Goal: Obtain resource: Download file/media

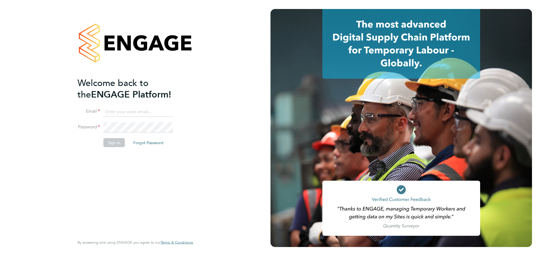
type input "Emily.Summerfield@wates.co.uk"
click at [121, 141] on button "Sign In" at bounding box center [113, 142] width 21 height 9
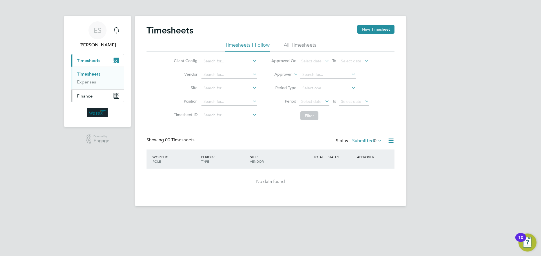
click at [110, 99] on button "Finance" at bounding box center [97, 96] width 52 height 12
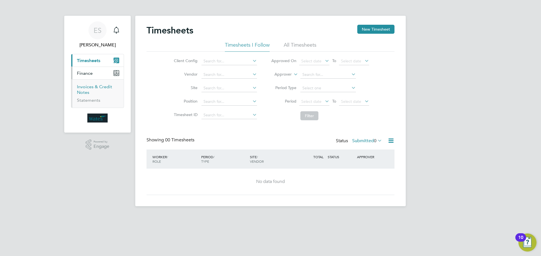
click at [88, 88] on link "Invoices & Credit Notes" at bounding box center [94, 89] width 35 height 11
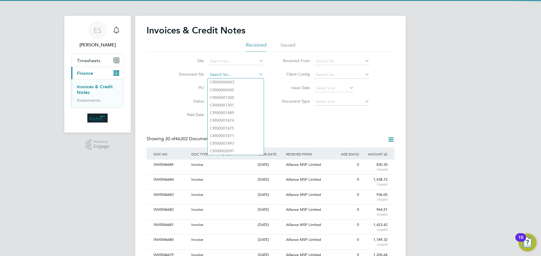
paste input "INV0046561"
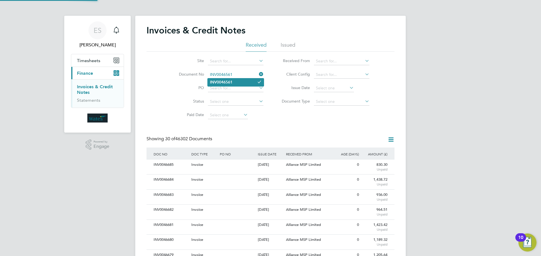
type input "INV0046561"
click at [238, 82] on li "INV0046561" at bounding box center [235, 83] width 56 height 8
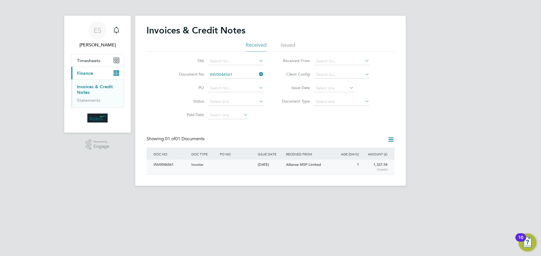
click at [161, 166] on div "INV0046561" at bounding box center [171, 165] width 38 height 10
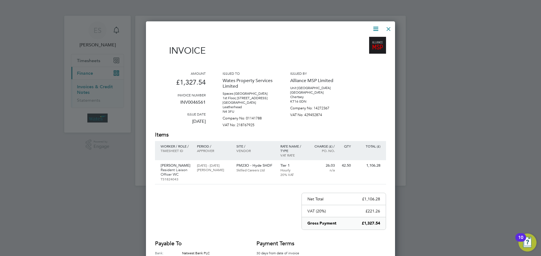
click at [372, 27] on icon at bounding box center [375, 28] width 7 height 7
click at [370, 40] on li "Download Invoice" at bounding box center [358, 42] width 39 height 8
drag, startPoint x: 377, startPoint y: 27, endPoint x: 375, endPoint y: 35, distance: 7.9
click at [377, 27] on icon at bounding box center [375, 28] width 7 height 7
click at [362, 49] on li "View timesheet" at bounding box center [358, 50] width 39 height 8
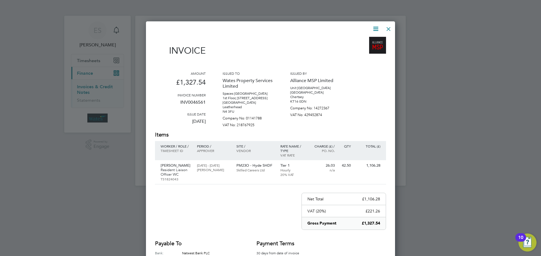
click at [389, 25] on div at bounding box center [388, 28] width 10 height 10
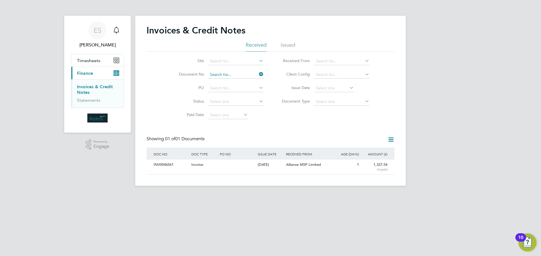
click at [233, 73] on input at bounding box center [235, 75] width 55 height 8
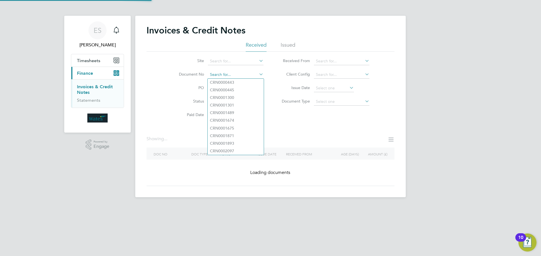
paste input "INV0046562"
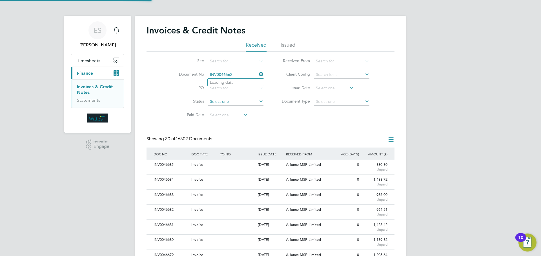
scroll to position [11, 48]
type input "INV0046562"
click at [233, 82] on li "INV0046562" at bounding box center [235, 83] width 56 height 8
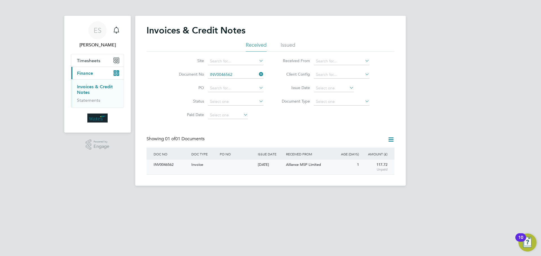
click at [168, 163] on div "INV0046562" at bounding box center [171, 165] width 38 height 10
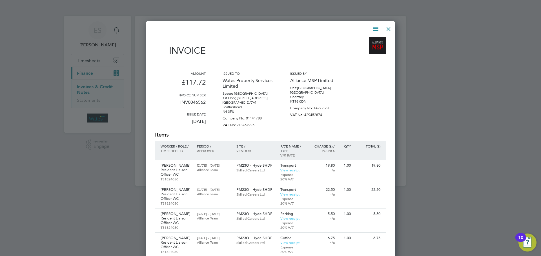
click at [377, 26] on icon at bounding box center [375, 28] width 7 height 7
click at [370, 39] on li "Download Invoice" at bounding box center [358, 42] width 39 height 8
drag, startPoint x: 374, startPoint y: 29, endPoint x: 373, endPoint y: 32, distance: 2.9
click at [374, 29] on icon at bounding box center [375, 28] width 7 height 7
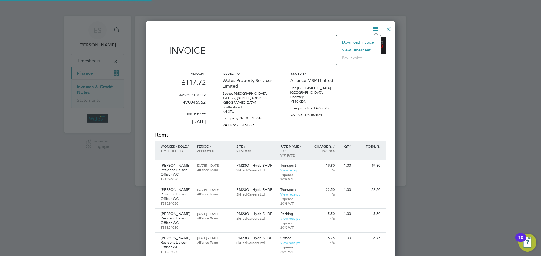
click at [357, 48] on li "View timesheet" at bounding box center [358, 50] width 39 height 8
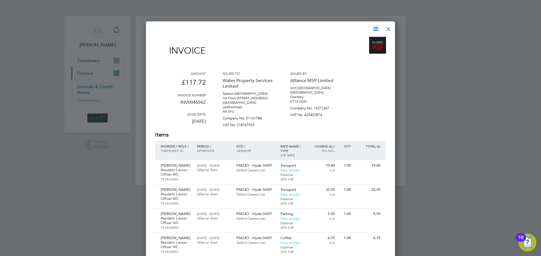
click at [388, 26] on div at bounding box center [388, 28] width 10 height 10
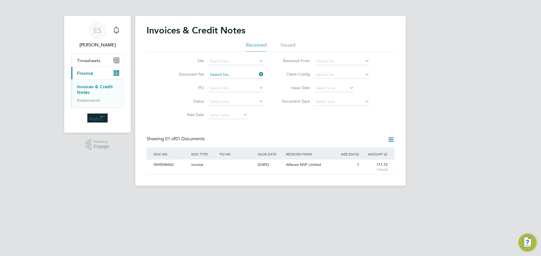
click at [234, 75] on input at bounding box center [235, 75] width 55 height 8
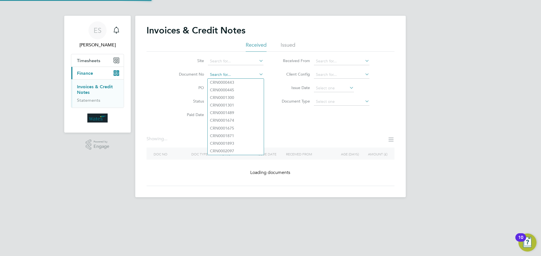
paste input "INV0046563"
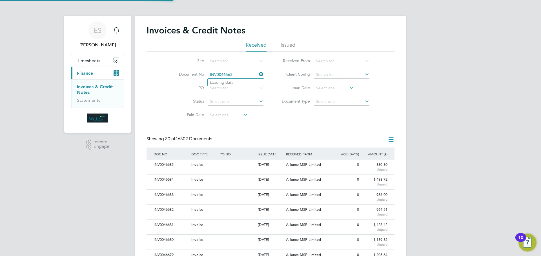
scroll to position [11, 38]
type input "INV0046563"
click at [225, 82] on b "INV0046563" at bounding box center [221, 82] width 23 height 5
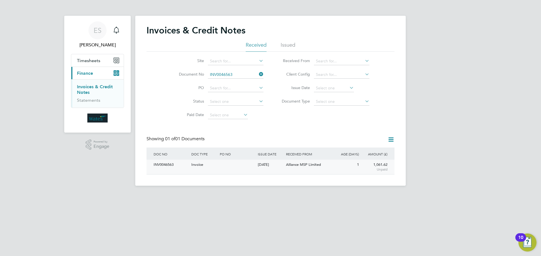
click at [172, 165] on div "INV0046563" at bounding box center [171, 165] width 38 height 10
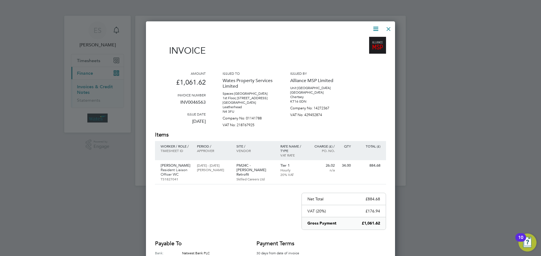
click at [374, 26] on icon at bounding box center [375, 28] width 7 height 7
click at [365, 41] on li "Download Invoice" at bounding box center [358, 42] width 39 height 8
drag, startPoint x: 376, startPoint y: 29, endPoint x: 369, endPoint y: 37, distance: 11.2
click at [376, 29] on icon at bounding box center [375, 28] width 7 height 7
click at [356, 49] on li "View timesheet" at bounding box center [358, 50] width 39 height 8
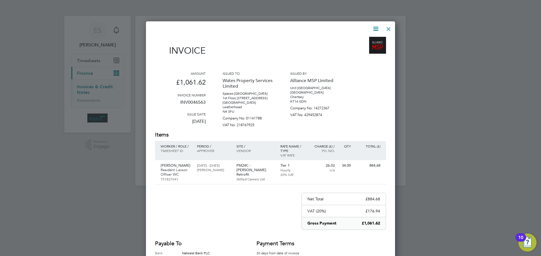
click at [385, 30] on div at bounding box center [388, 28] width 10 height 10
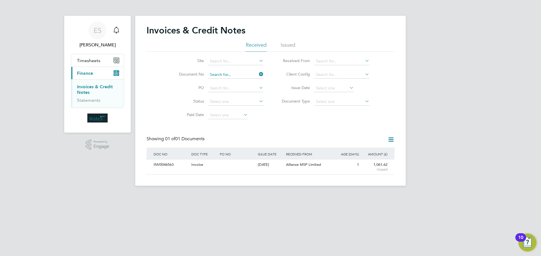
click at [240, 72] on input at bounding box center [235, 75] width 55 height 8
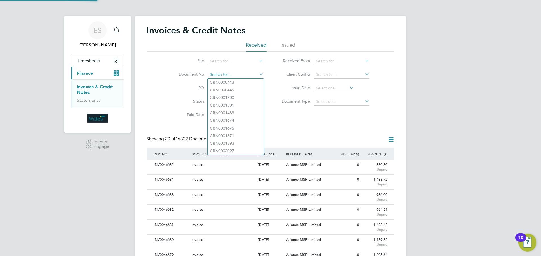
scroll to position [11, 38]
paste input "INV0046564"
type input "INV0046564"
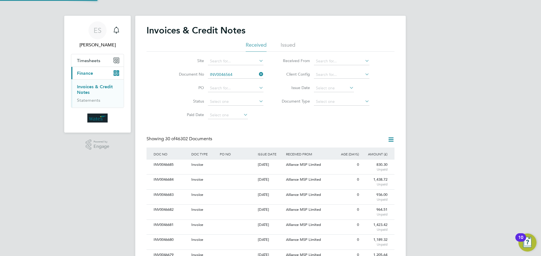
click at [238, 84] on li "Loading data" at bounding box center [235, 82] width 56 height 7
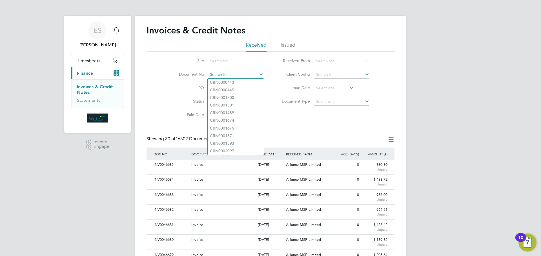
paste input "INV0046564"
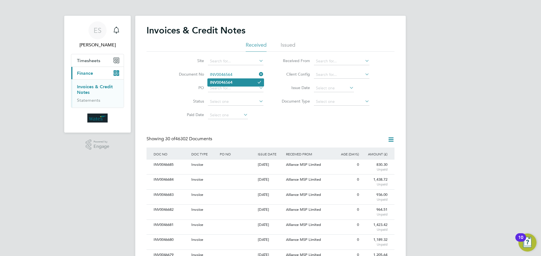
type input "INV0046564"
click at [247, 82] on li "INV0046564" at bounding box center [235, 83] width 56 height 8
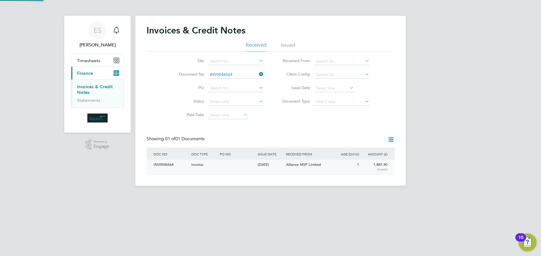
click at [173, 165] on div "INV0046564" at bounding box center [171, 165] width 38 height 10
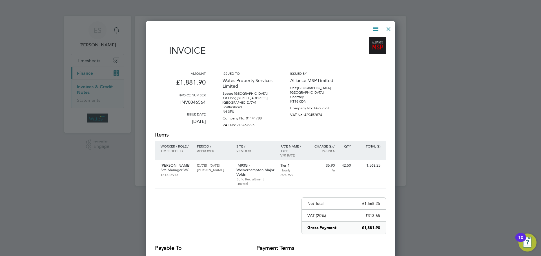
click at [374, 27] on icon at bounding box center [375, 28] width 7 height 7
click at [367, 39] on li "Download Invoice" at bounding box center [358, 42] width 39 height 8
click at [376, 27] on icon at bounding box center [375, 28] width 7 height 7
click at [365, 47] on li "View timesheet" at bounding box center [358, 50] width 39 height 8
click at [387, 26] on div at bounding box center [388, 28] width 10 height 10
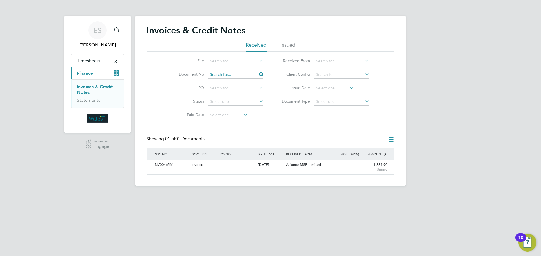
click at [238, 74] on input at bounding box center [235, 75] width 55 height 8
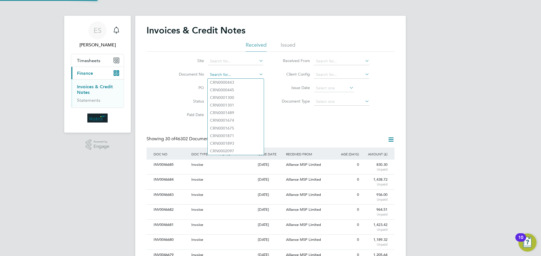
scroll to position [11, 38]
paste input "INV0046565"
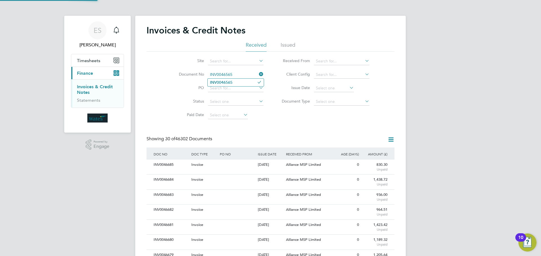
type input "INV0046565"
click at [216, 83] on b "INV0046565" at bounding box center [221, 82] width 23 height 5
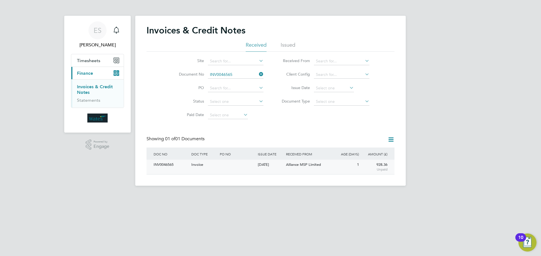
click at [157, 162] on div "INV0046565" at bounding box center [171, 165] width 38 height 10
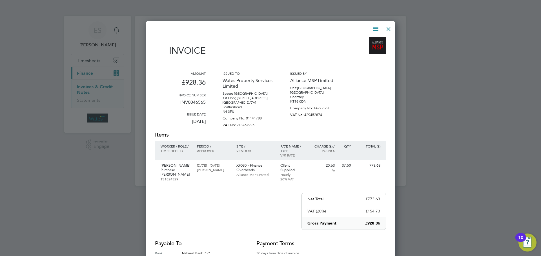
click at [373, 29] on icon at bounding box center [375, 28] width 7 height 7
click at [362, 40] on li "Download Invoice" at bounding box center [358, 42] width 39 height 8
drag, startPoint x: 372, startPoint y: 28, endPoint x: 365, endPoint y: 38, distance: 12.3
click at [372, 28] on icon at bounding box center [375, 28] width 7 height 7
click at [355, 48] on li "View timesheet" at bounding box center [358, 50] width 39 height 8
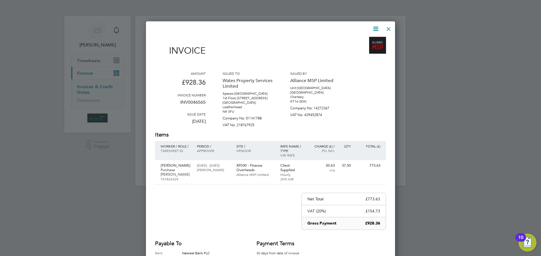
click at [390, 27] on div at bounding box center [388, 28] width 10 height 10
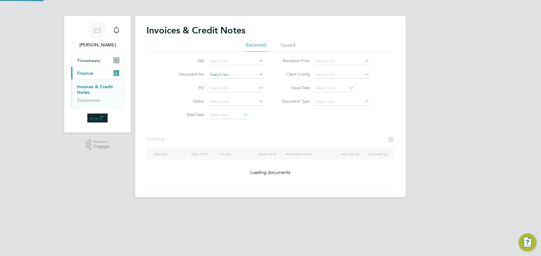
click at [235, 72] on input at bounding box center [235, 75] width 55 height 8
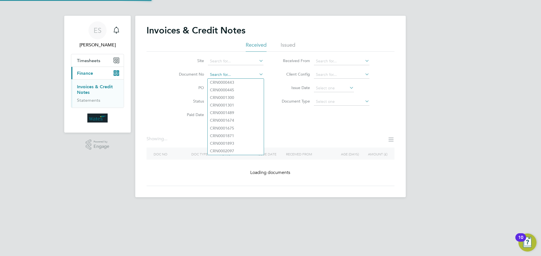
paste input "INV0046566"
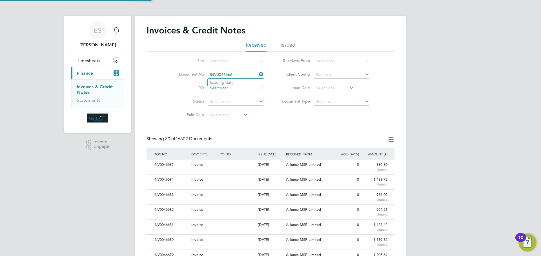
scroll to position [11, 38]
type input "INV0046566"
click at [238, 82] on li "INV0046566" at bounding box center [235, 83] width 56 height 8
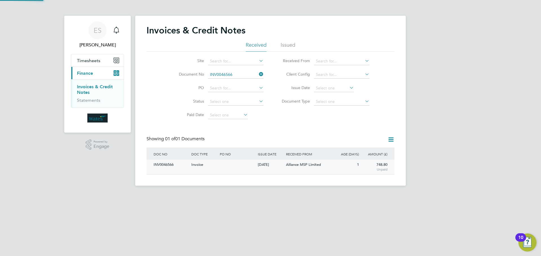
click at [167, 166] on div "INV0046566" at bounding box center [171, 165] width 38 height 10
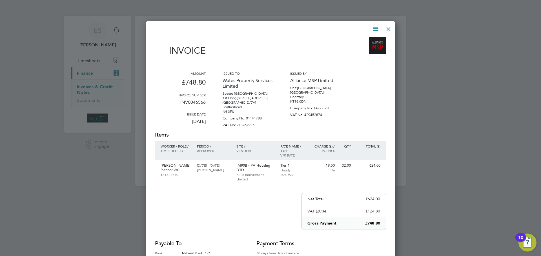
click at [375, 26] on icon at bounding box center [375, 28] width 7 height 7
click at [367, 40] on li "Download Invoice" at bounding box center [358, 42] width 39 height 8
drag, startPoint x: 374, startPoint y: 26, endPoint x: 374, endPoint y: 30, distance: 3.4
click at [374, 26] on icon at bounding box center [375, 28] width 7 height 7
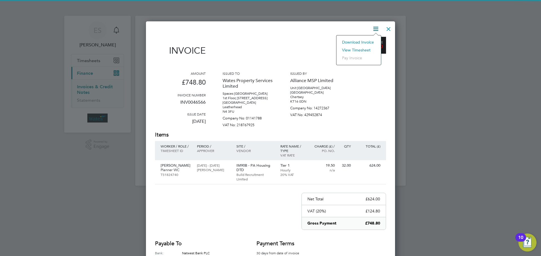
click at [363, 48] on li "View timesheet" at bounding box center [358, 50] width 39 height 8
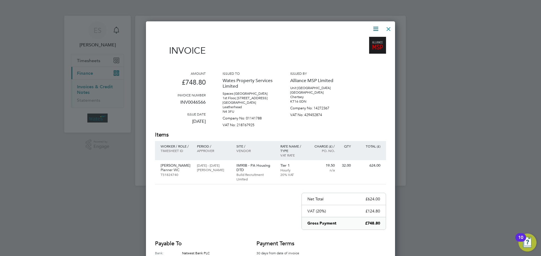
click at [386, 28] on div at bounding box center [388, 28] width 10 height 10
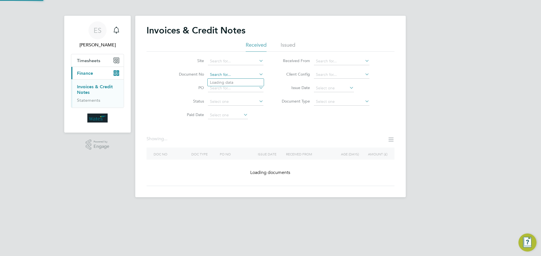
click at [256, 72] on input at bounding box center [235, 75] width 55 height 8
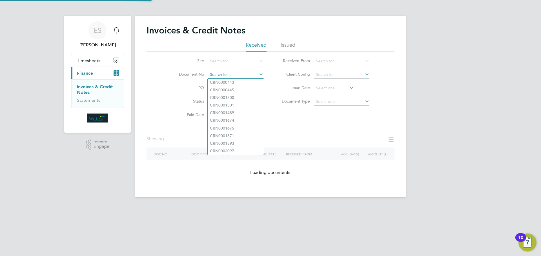
paste input "INV0046567"
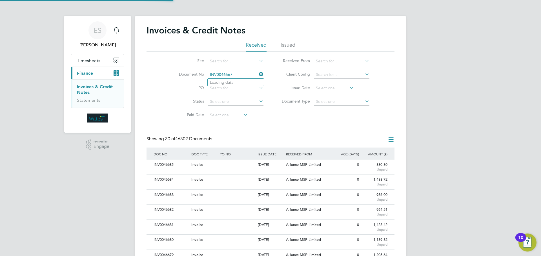
scroll to position [11, 38]
type input "INV0046567"
click at [227, 84] on b "INV0046567" at bounding box center [221, 82] width 23 height 5
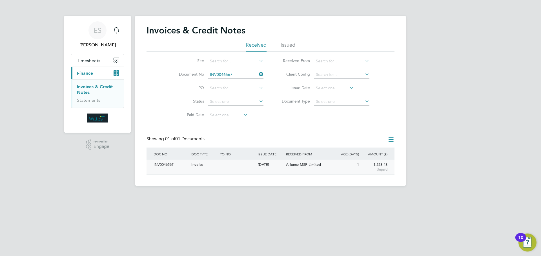
click at [173, 164] on div "INV0046567" at bounding box center [171, 165] width 38 height 10
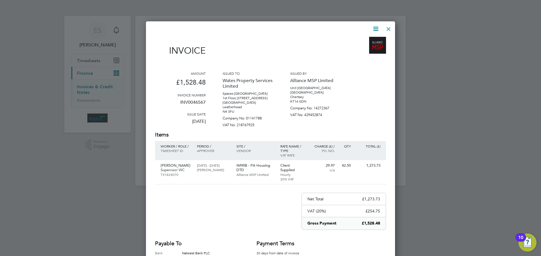
click at [373, 28] on icon at bounding box center [375, 28] width 7 height 7
click at [364, 39] on li "Download Invoice" at bounding box center [358, 42] width 39 height 8
drag, startPoint x: 374, startPoint y: 26, endPoint x: 360, endPoint y: 44, distance: 22.7
click at [374, 26] on icon at bounding box center [375, 28] width 7 height 7
click at [356, 48] on li "View timesheet" at bounding box center [358, 50] width 39 height 8
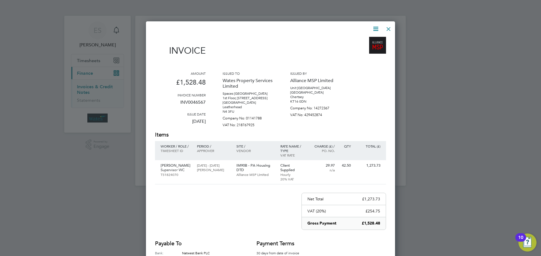
click at [387, 27] on div at bounding box center [388, 28] width 10 height 10
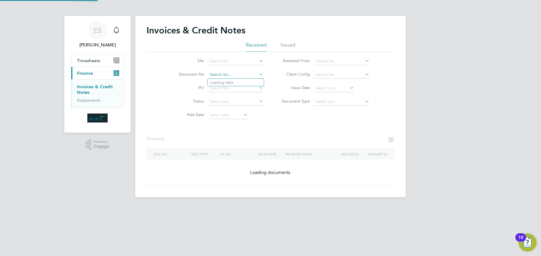
click at [242, 74] on input at bounding box center [235, 75] width 55 height 8
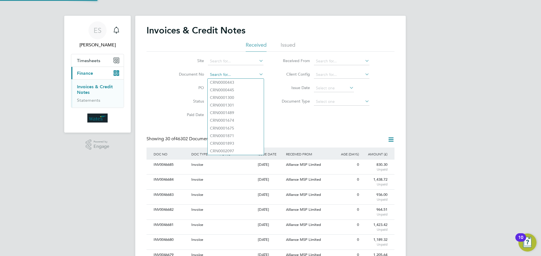
scroll to position [11, 38]
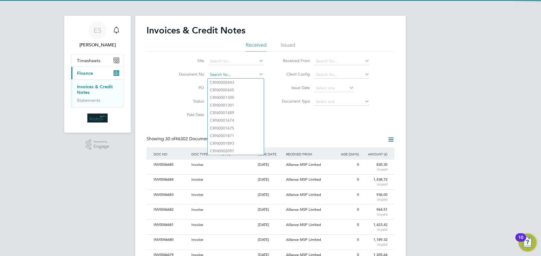
paste input "INV0046568"
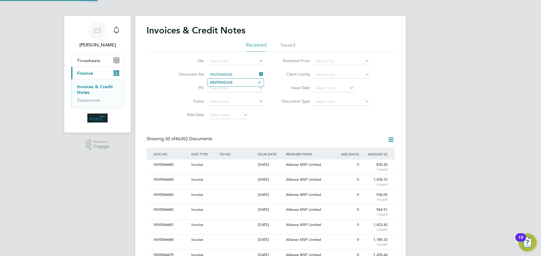
type input "INV0046568"
click at [239, 83] on li "INV0046568" at bounding box center [235, 83] width 56 height 8
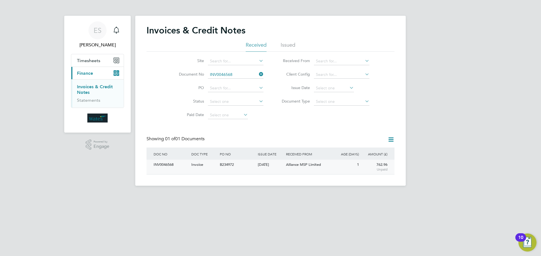
click at [166, 163] on div "INV0046568" at bounding box center [171, 165] width 38 height 10
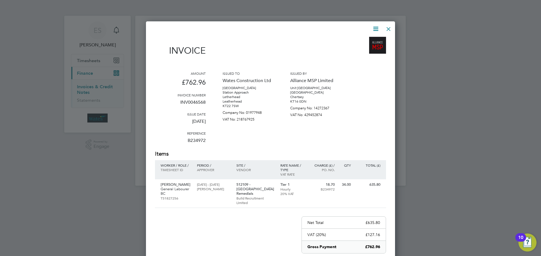
click at [376, 26] on icon at bounding box center [375, 28] width 7 height 7
click at [367, 40] on li "Download Invoice" at bounding box center [358, 42] width 39 height 8
click at [375, 26] on icon at bounding box center [375, 28] width 7 height 7
click at [359, 46] on li "View timesheet" at bounding box center [358, 50] width 39 height 8
click at [389, 28] on div at bounding box center [388, 28] width 10 height 10
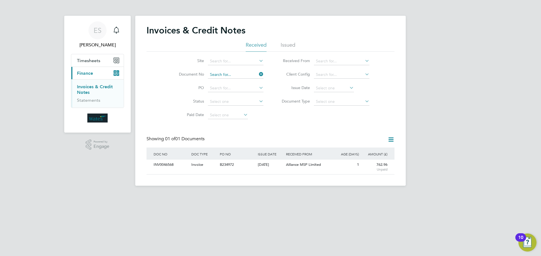
click at [231, 73] on input at bounding box center [235, 75] width 55 height 8
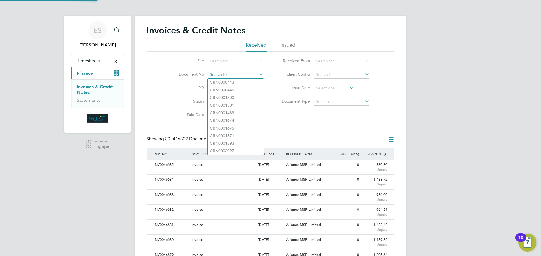
scroll to position [11, 38]
paste input "INV0046569"
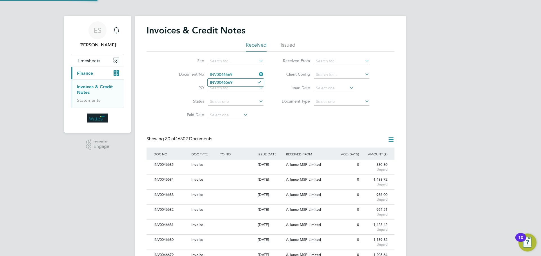
type input "INV0046569"
click at [226, 84] on b "INV0046569" at bounding box center [221, 82] width 23 height 5
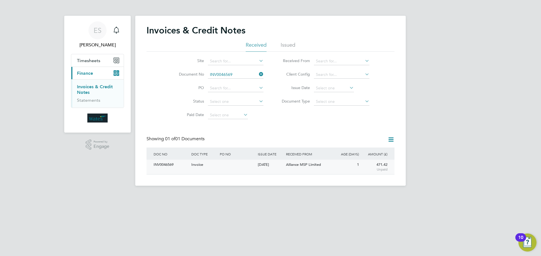
click at [166, 163] on div "INV0046569" at bounding box center [171, 165] width 38 height 10
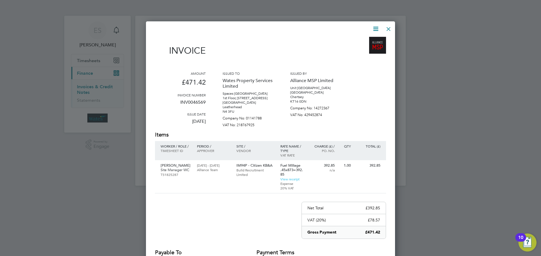
click at [372, 27] on icon at bounding box center [375, 28] width 7 height 7
click at [360, 41] on li "Download Invoice" at bounding box center [358, 42] width 39 height 8
click at [374, 27] on icon at bounding box center [375, 28] width 7 height 7
click at [361, 48] on li "View timesheet" at bounding box center [358, 50] width 39 height 8
click at [388, 26] on div at bounding box center [388, 28] width 10 height 10
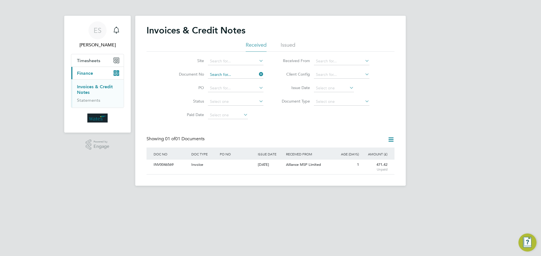
click at [234, 76] on input at bounding box center [235, 75] width 55 height 8
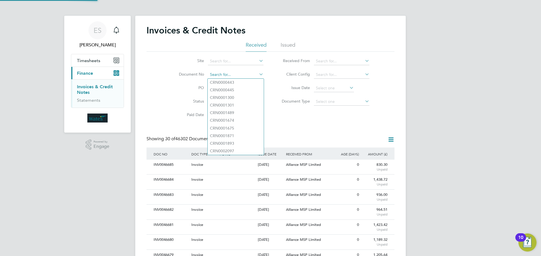
scroll to position [11, 48]
paste input "INV0046570"
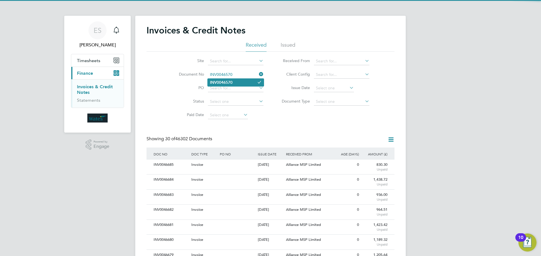
type input "INV0046570"
click at [238, 84] on li "INV0046570" at bounding box center [235, 83] width 56 height 8
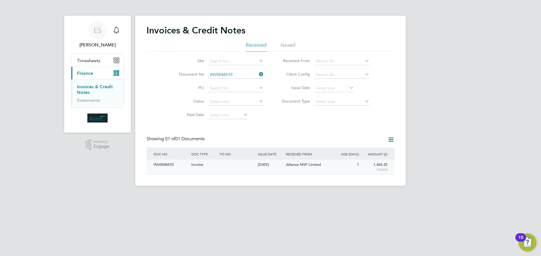
click at [176, 165] on div "INV0046570" at bounding box center [171, 165] width 38 height 10
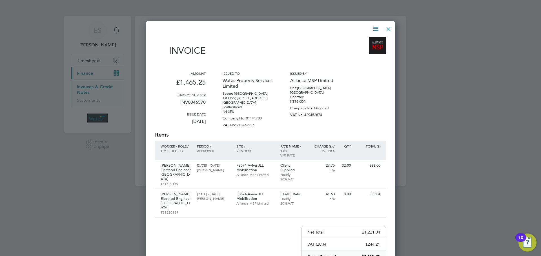
click at [372, 26] on icon at bounding box center [375, 28] width 7 height 7
click at [367, 41] on li "Download Invoice" at bounding box center [358, 42] width 39 height 8
click at [374, 27] on icon at bounding box center [375, 28] width 7 height 7
click at [360, 47] on li "View timesheet" at bounding box center [358, 50] width 39 height 8
click at [389, 27] on div at bounding box center [388, 28] width 10 height 10
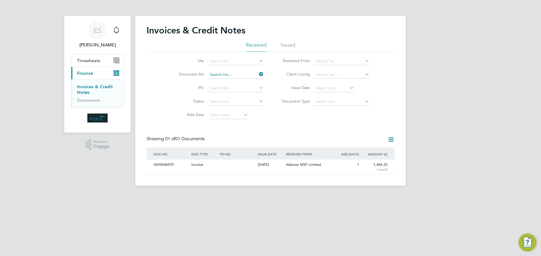
click at [237, 75] on input at bounding box center [235, 75] width 55 height 8
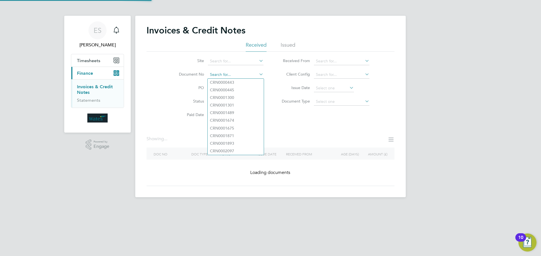
paste input "INV0046571"
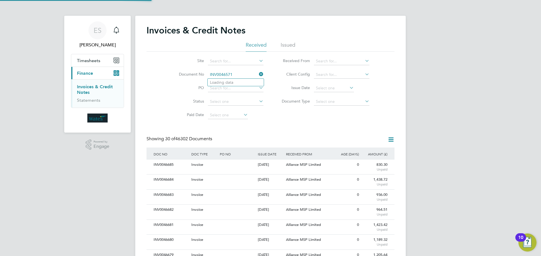
scroll to position [11, 38]
type input "INV0046571"
click at [234, 81] on li "INV0046571" at bounding box center [235, 83] width 56 height 8
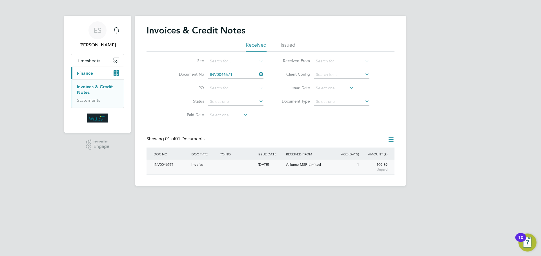
click at [159, 161] on div "INV0046571" at bounding box center [171, 165] width 38 height 10
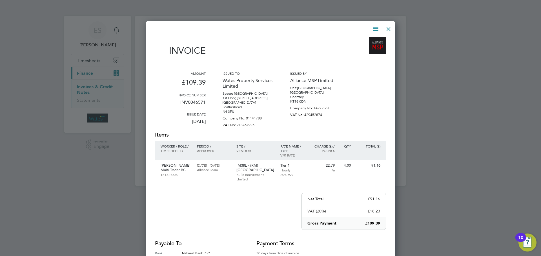
click at [377, 28] on icon at bounding box center [375, 28] width 7 height 7
click at [358, 41] on li "Download Invoice" at bounding box center [358, 42] width 39 height 8
click at [376, 28] on icon at bounding box center [375, 28] width 7 height 7
click at [361, 50] on li "View timesheet" at bounding box center [358, 50] width 39 height 8
click at [387, 25] on div at bounding box center [388, 28] width 10 height 10
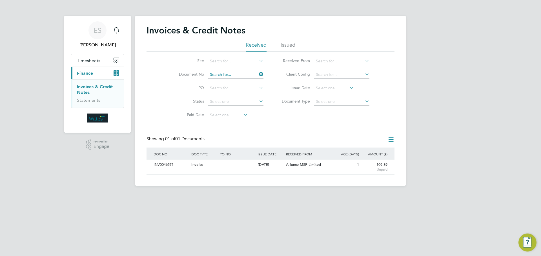
click at [234, 75] on input at bounding box center [235, 75] width 55 height 8
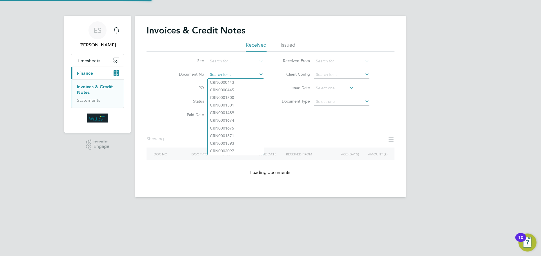
paste input "INV0046572"
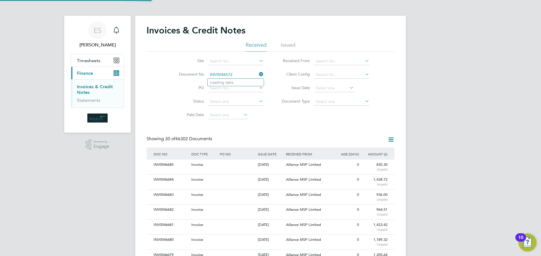
scroll to position [11, 38]
type input "INV0046572"
click at [238, 83] on li "INV0046572" at bounding box center [235, 83] width 56 height 8
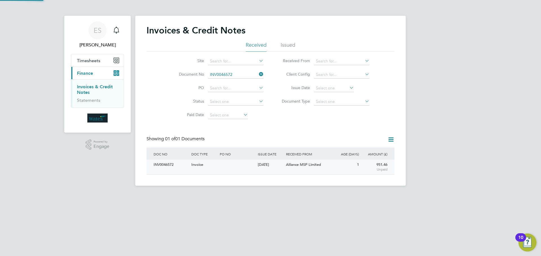
click at [164, 166] on div "INV0046572" at bounding box center [171, 165] width 38 height 10
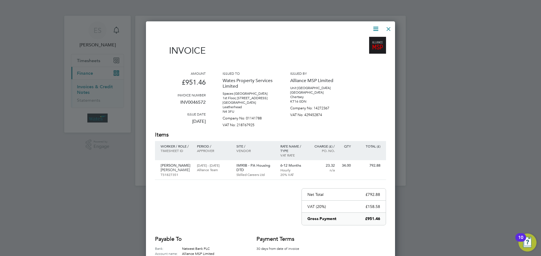
click at [376, 27] on icon at bounding box center [375, 28] width 7 height 7
click at [369, 40] on li "Download Invoice" at bounding box center [358, 42] width 39 height 8
click at [375, 27] on icon at bounding box center [375, 28] width 7 height 7
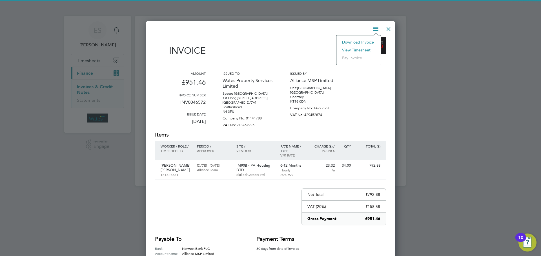
click at [357, 48] on li "View timesheet" at bounding box center [358, 50] width 39 height 8
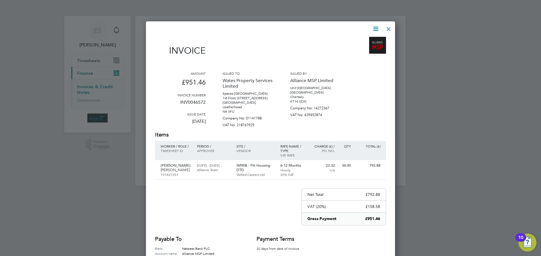
click at [386, 28] on div at bounding box center [388, 28] width 10 height 10
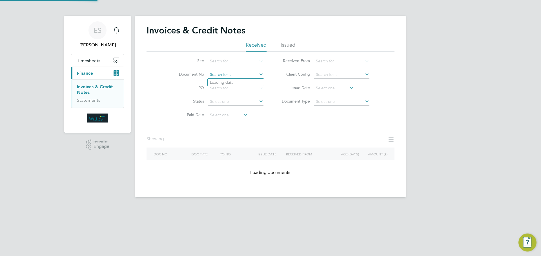
click at [252, 75] on input at bounding box center [235, 75] width 55 height 8
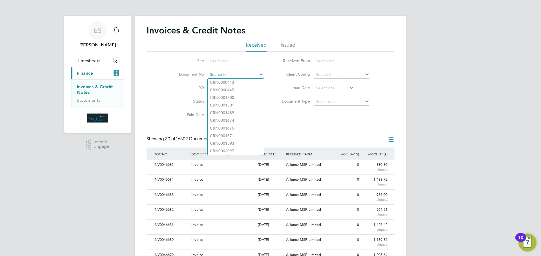
paste input "INV0046573"
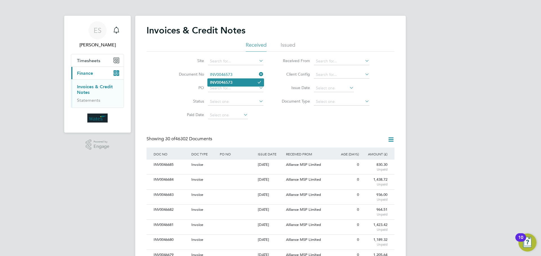
type input "INV0046573"
click at [247, 84] on li "INV0046573" at bounding box center [235, 83] width 56 height 8
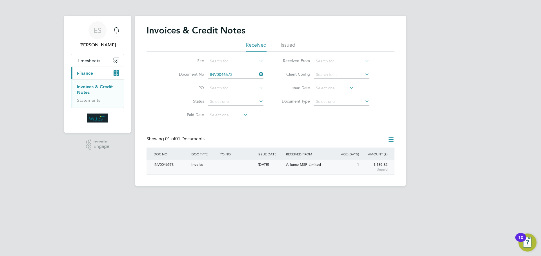
click at [166, 165] on div "INV0046573" at bounding box center [171, 165] width 38 height 10
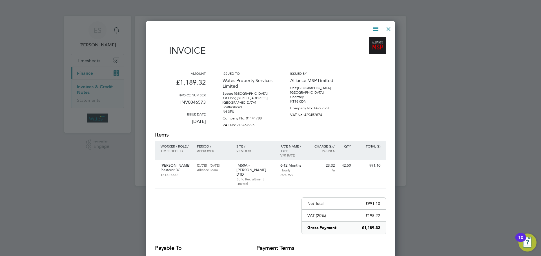
click at [374, 28] on icon at bounding box center [375, 28] width 7 height 7
click at [367, 40] on li "Download Invoice" at bounding box center [358, 42] width 39 height 8
drag, startPoint x: 376, startPoint y: 24, endPoint x: 362, endPoint y: 44, distance: 24.4
click at [376, 25] on icon at bounding box center [375, 28] width 7 height 7
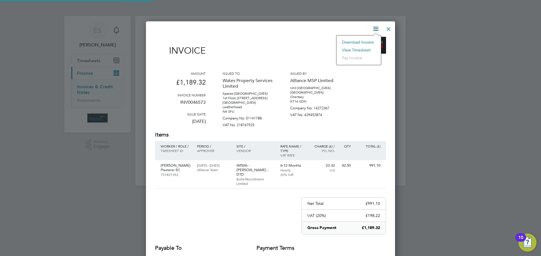
click at [357, 48] on li "View timesheet" at bounding box center [358, 50] width 39 height 8
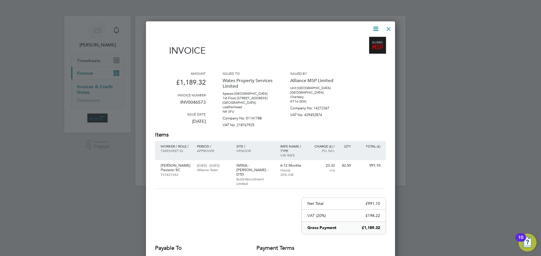
click at [390, 26] on div at bounding box center [388, 28] width 10 height 10
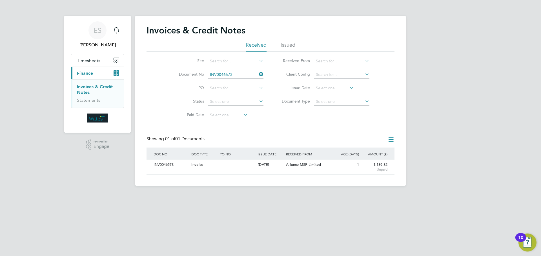
click at [246, 71] on li "Document No INV0046573" at bounding box center [217, 75] width 106 height 14
click at [247, 75] on input at bounding box center [235, 75] width 55 height 8
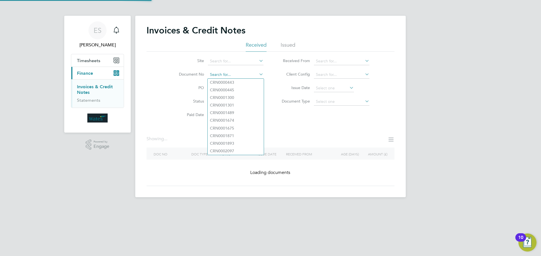
paste input "INV0046574"
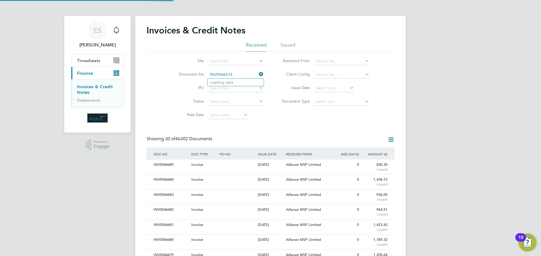
scroll to position [11, 38]
type input "INV0046574"
click at [222, 81] on b "INV0046574" at bounding box center [221, 82] width 23 height 5
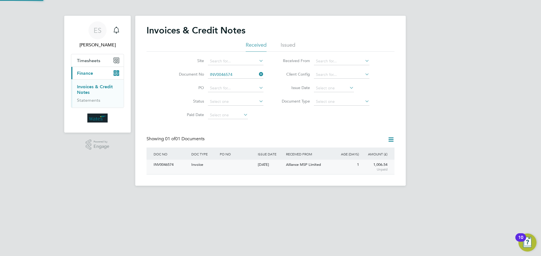
click at [161, 162] on div "INV0046574" at bounding box center [171, 165] width 38 height 10
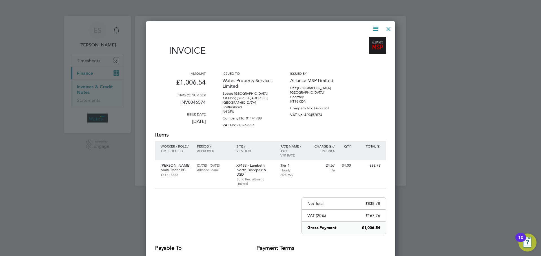
click at [374, 26] on icon at bounding box center [375, 28] width 7 height 7
click at [369, 40] on li "Download Invoice" at bounding box center [358, 42] width 39 height 8
drag, startPoint x: 373, startPoint y: 26, endPoint x: 370, endPoint y: 33, distance: 7.9
click at [373, 26] on icon at bounding box center [375, 28] width 7 height 7
click at [359, 49] on li "View timesheet" at bounding box center [358, 50] width 39 height 8
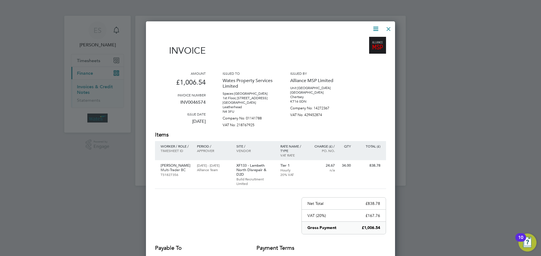
click at [389, 25] on div at bounding box center [388, 28] width 10 height 10
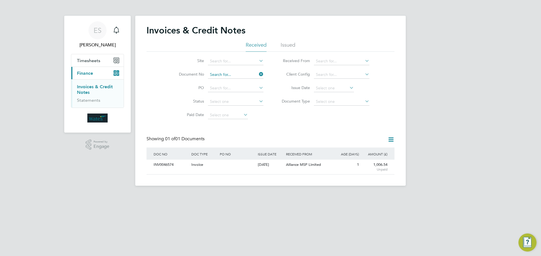
click at [230, 72] on input at bounding box center [235, 75] width 55 height 8
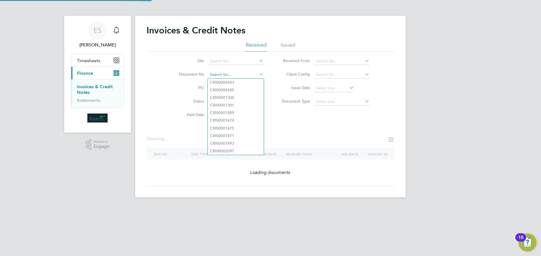
paste input "INV0046575"
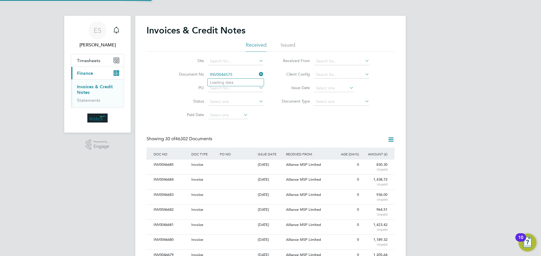
scroll to position [11, 48]
type input "INV0046575"
click at [236, 82] on li "INV0046575" at bounding box center [235, 83] width 56 height 8
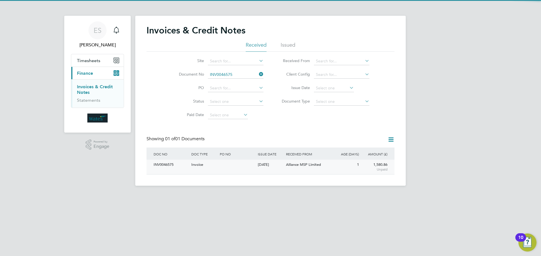
click at [167, 161] on div "INV0046575" at bounding box center [171, 165] width 38 height 10
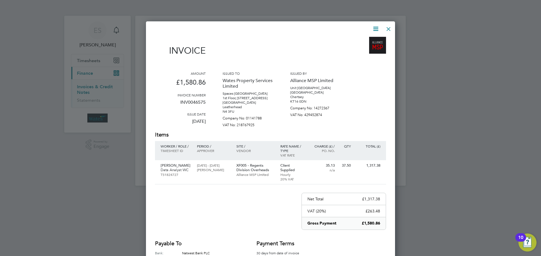
click at [374, 27] on icon at bounding box center [375, 28] width 7 height 7
click at [367, 39] on li "Download Invoice" at bounding box center [358, 42] width 39 height 8
click at [374, 28] on icon at bounding box center [375, 28] width 7 height 7
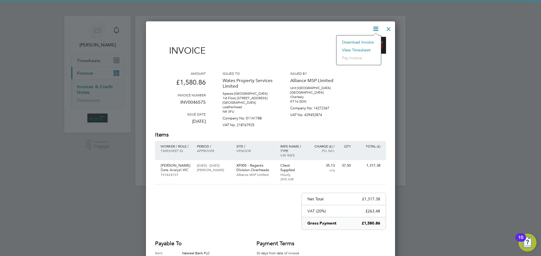
drag, startPoint x: 359, startPoint y: 49, endPoint x: 120, endPoint y: 59, distance: 239.8
click at [359, 49] on li "View timesheet" at bounding box center [358, 50] width 39 height 8
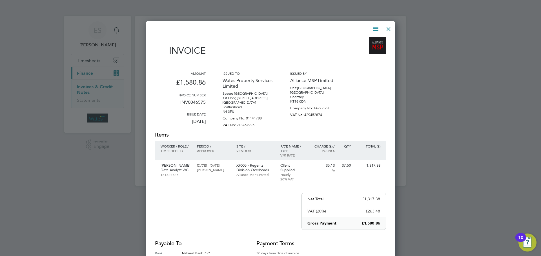
click at [387, 29] on div at bounding box center [388, 28] width 10 height 10
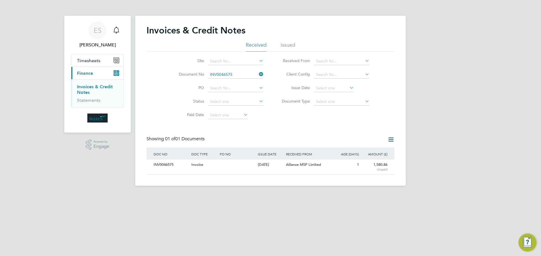
click at [258, 75] on icon at bounding box center [258, 74] width 0 height 8
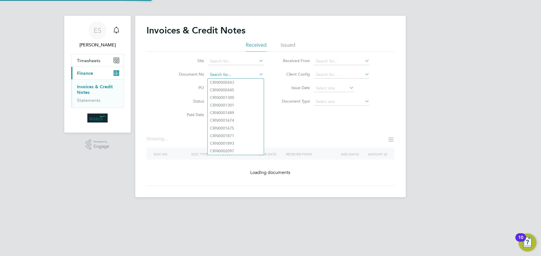
paste input "INV0046576"
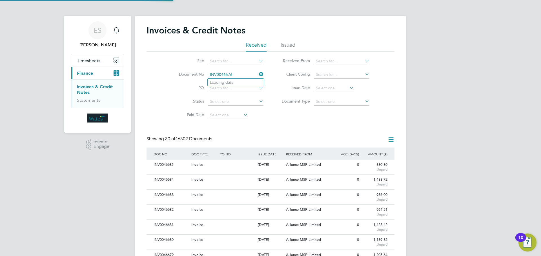
scroll to position [11, 38]
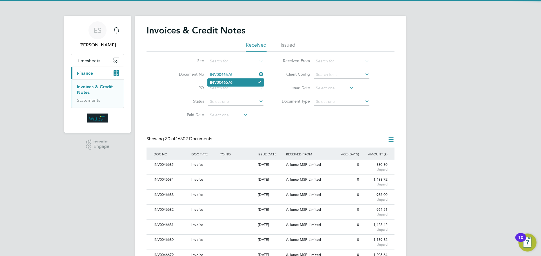
type input "INV0046576"
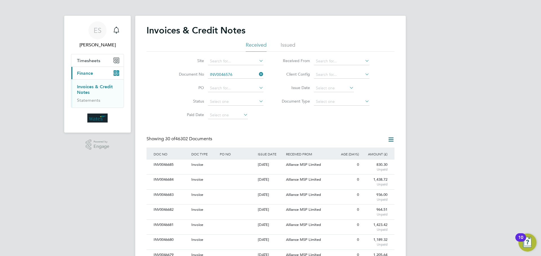
click at [234, 84] on li "INV0046576" at bounding box center [235, 83] width 56 height 8
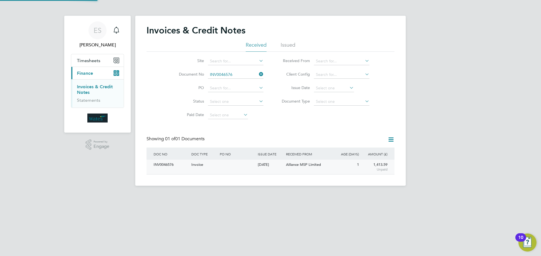
click at [161, 167] on div "INV0046576" at bounding box center [171, 165] width 38 height 10
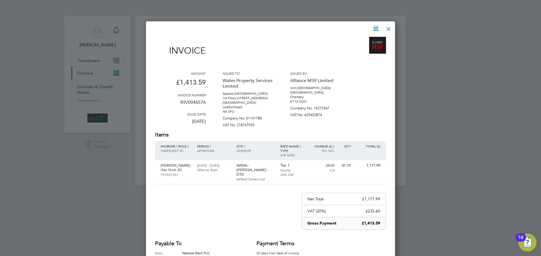
click at [376, 28] on icon at bounding box center [375, 28] width 7 height 7
click at [365, 41] on li "Download Invoice" at bounding box center [358, 42] width 39 height 8
drag, startPoint x: 374, startPoint y: 25, endPoint x: 364, endPoint y: 46, distance: 23.2
click at [374, 28] on icon at bounding box center [375, 28] width 7 height 7
click at [362, 47] on li "View timesheet" at bounding box center [358, 50] width 39 height 8
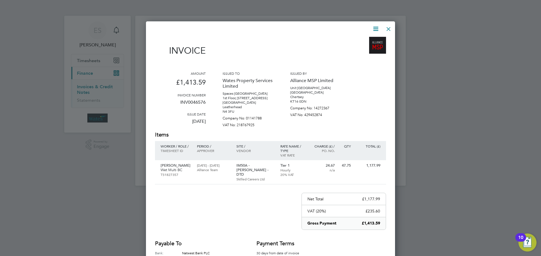
click at [387, 23] on div at bounding box center [388, 28] width 10 height 10
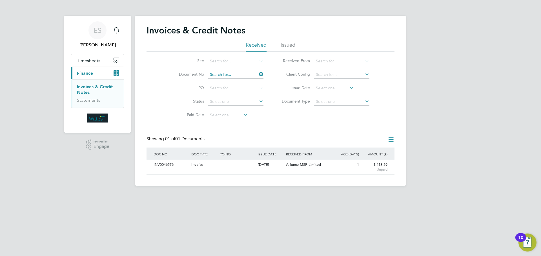
click at [238, 75] on input at bounding box center [235, 75] width 55 height 8
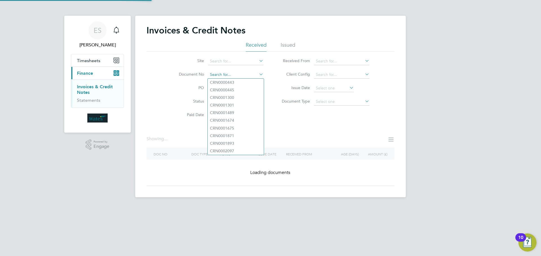
paste input "INV0046577"
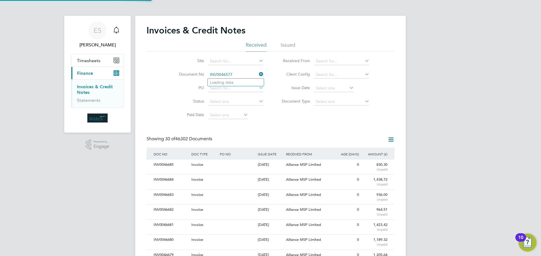
scroll to position [11, 38]
type input "INV0046577"
click at [241, 84] on li "INV0046577" at bounding box center [235, 83] width 56 height 8
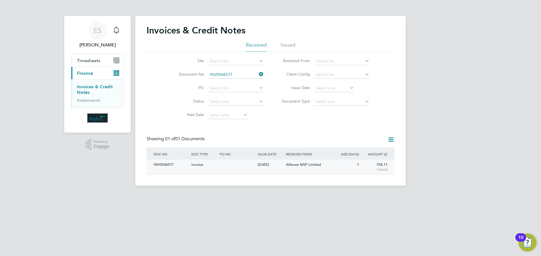
click at [170, 165] on div "INV0046577" at bounding box center [171, 165] width 38 height 10
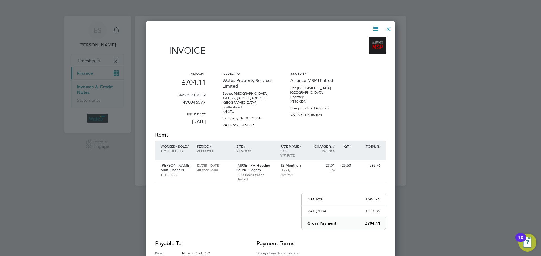
click at [375, 26] on icon at bounding box center [375, 28] width 7 height 7
click at [371, 40] on li "Download Invoice" at bounding box center [358, 42] width 39 height 8
click at [375, 28] on icon at bounding box center [375, 28] width 7 height 7
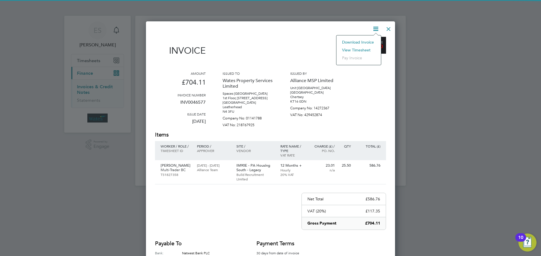
click at [363, 49] on li "View timesheet" at bounding box center [358, 50] width 39 height 8
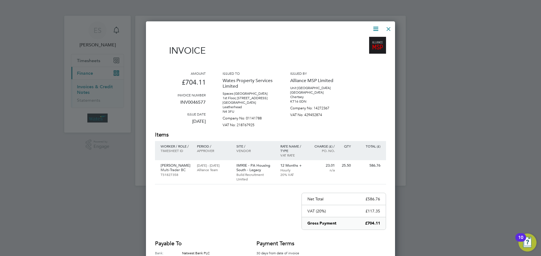
click at [387, 27] on div at bounding box center [388, 28] width 10 height 10
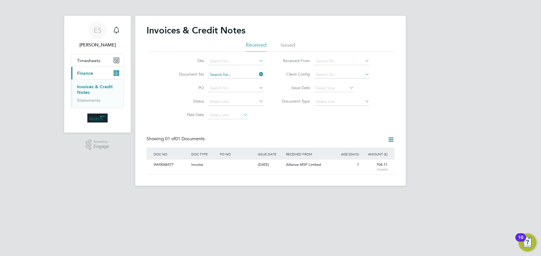
click at [240, 73] on input at bounding box center [235, 75] width 55 height 8
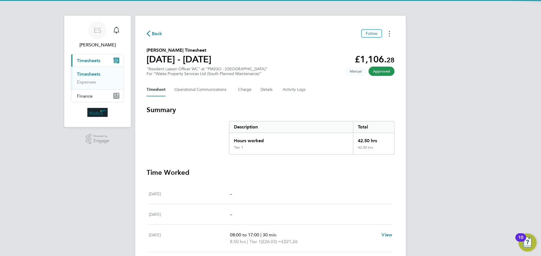
click at [392, 32] on button "Timesheets Menu" at bounding box center [389, 33] width 10 height 9
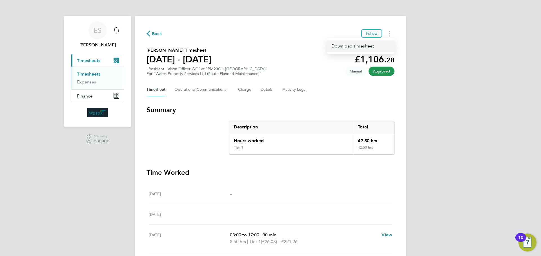
click at [382, 47] on link "Download timesheet" at bounding box center [361, 46] width 68 height 11
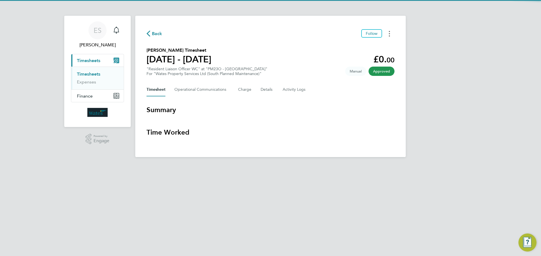
click at [390, 31] on button "Timesheets Menu" at bounding box center [389, 33] width 10 height 9
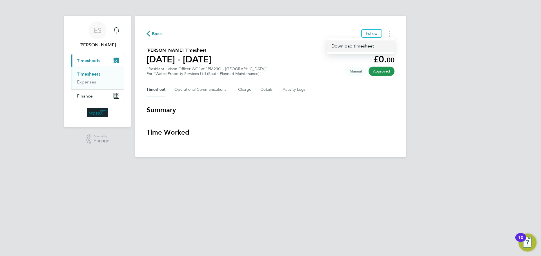
click at [374, 46] on link "Download timesheet" at bounding box center [361, 46] width 68 height 11
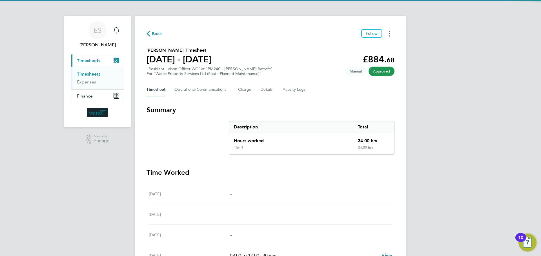
click at [390, 33] on button "Timesheets Menu" at bounding box center [389, 33] width 10 height 9
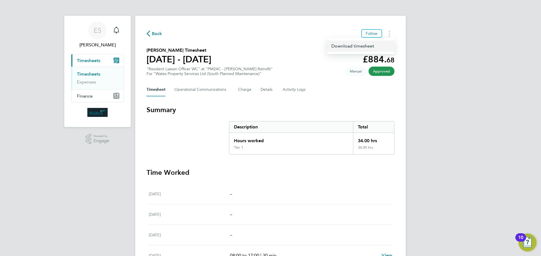
click at [379, 44] on link "Download timesheet" at bounding box center [361, 46] width 68 height 11
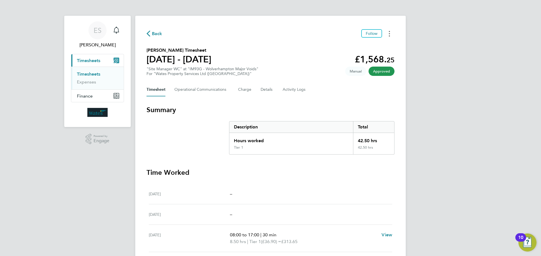
click at [390, 35] on button "Timesheets Menu" at bounding box center [389, 33] width 10 height 9
click at [376, 45] on link "Download timesheet" at bounding box center [361, 46] width 68 height 11
drag, startPoint x: 388, startPoint y: 33, endPoint x: 386, endPoint y: 36, distance: 3.8
click at [388, 33] on button "Timesheets Menu" at bounding box center [389, 33] width 10 height 9
click at [377, 44] on link "Download timesheet" at bounding box center [361, 46] width 68 height 11
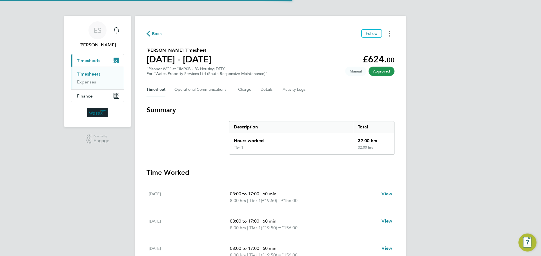
click at [391, 36] on button "Timesheets Menu" at bounding box center [389, 33] width 10 height 9
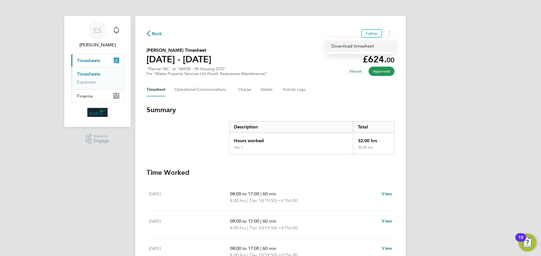
click at [371, 44] on link "Download timesheet" at bounding box center [361, 46] width 68 height 11
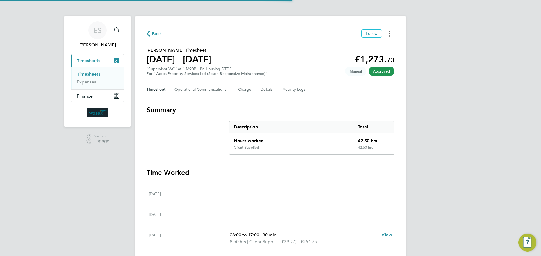
drag, startPoint x: 389, startPoint y: 33, endPoint x: 387, endPoint y: 36, distance: 3.1
click at [389, 33] on circle "Timesheets Menu" at bounding box center [388, 33] width 1 height 1
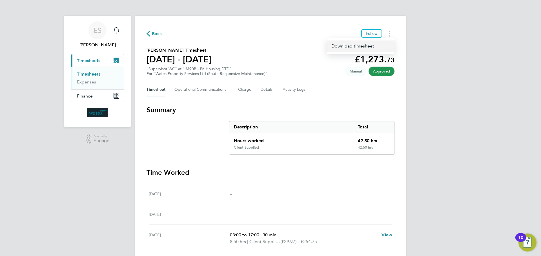
click at [378, 47] on link "Download timesheet" at bounding box center [361, 46] width 68 height 11
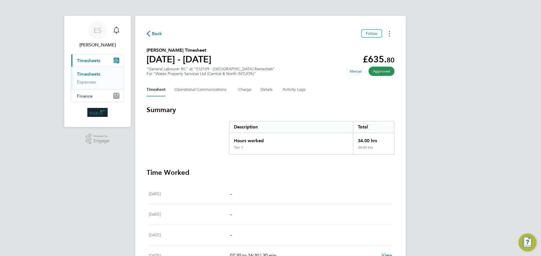
click at [390, 33] on button "Timesheets Menu" at bounding box center [389, 33] width 10 height 9
click at [372, 46] on link "Download timesheet" at bounding box center [361, 46] width 68 height 11
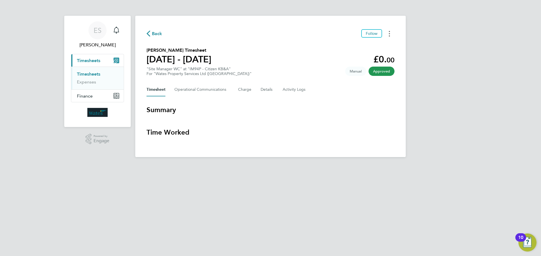
click at [390, 32] on button "Timesheets Menu" at bounding box center [389, 33] width 10 height 9
click at [383, 46] on link "Download timesheet" at bounding box center [361, 46] width 68 height 11
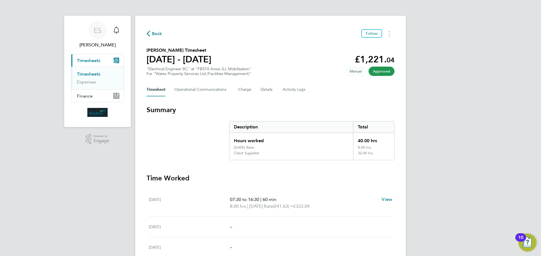
drag, startPoint x: 390, startPoint y: 31, endPoint x: 390, endPoint y: 38, distance: 7.3
click at [390, 31] on button "Timesheets Menu" at bounding box center [389, 33] width 10 height 9
click at [381, 46] on link "Download timesheet" at bounding box center [361, 46] width 68 height 11
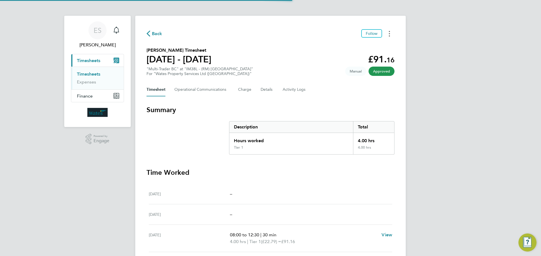
click at [389, 33] on icon "Timesheets Menu" at bounding box center [388, 34] width 1 height 6
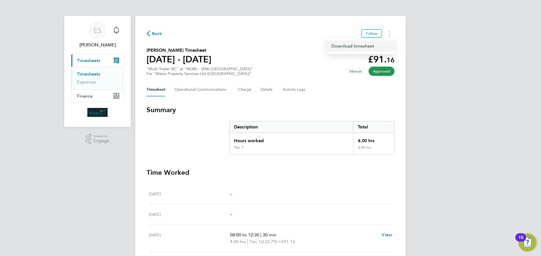
click at [378, 48] on link "Download timesheet" at bounding box center [361, 46] width 68 height 11
click at [388, 30] on button "Timesheets Menu" at bounding box center [389, 33] width 10 height 9
click at [364, 44] on link "Download timesheet" at bounding box center [361, 46] width 68 height 11
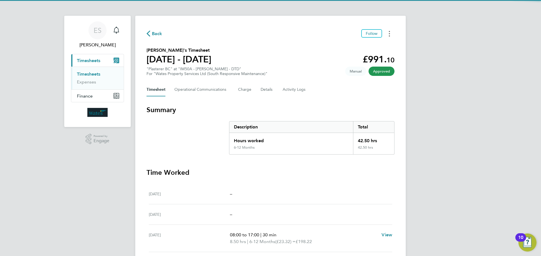
click at [387, 34] on button "Timesheets Menu" at bounding box center [389, 33] width 10 height 9
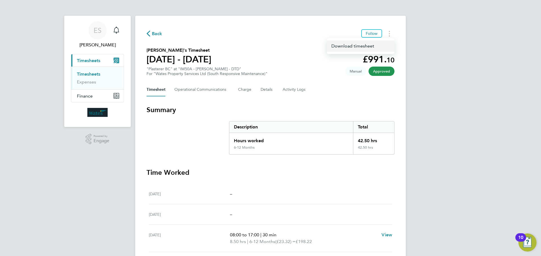
click at [376, 43] on link "Download timesheet" at bounding box center [361, 46] width 68 height 11
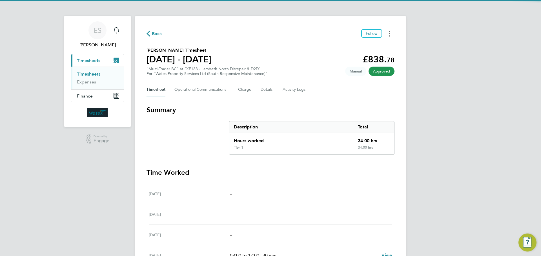
click at [388, 33] on icon "Timesheets Menu" at bounding box center [388, 34] width 1 height 6
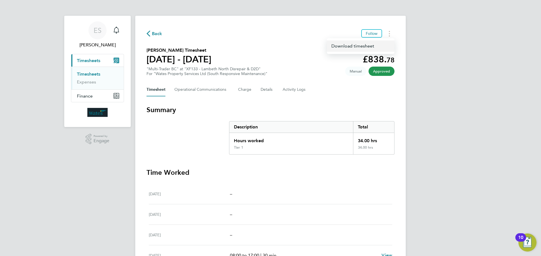
drag, startPoint x: 372, startPoint y: 45, endPoint x: 349, endPoint y: 52, distance: 23.8
click at [372, 45] on link "Download timesheet" at bounding box center [361, 46] width 68 height 11
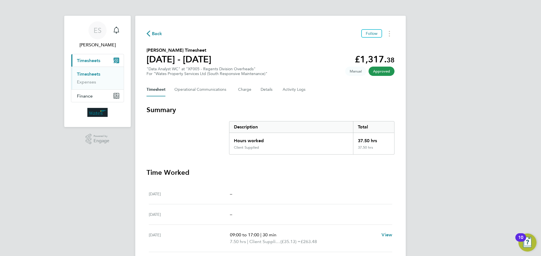
drag, startPoint x: 392, startPoint y: 31, endPoint x: 376, endPoint y: 55, distance: 28.6
click at [392, 31] on button "Timesheets Menu" at bounding box center [389, 33] width 10 height 9
click at [370, 46] on link "Download timesheet" at bounding box center [361, 46] width 68 height 11
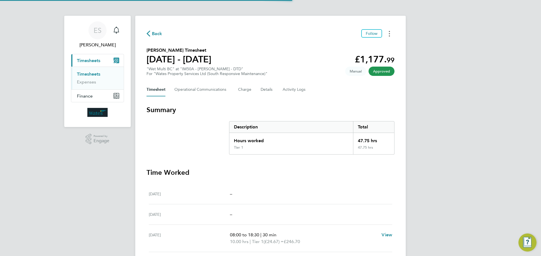
drag, startPoint x: 390, startPoint y: 30, endPoint x: 387, endPoint y: 35, distance: 5.7
click at [390, 30] on button "Timesheets Menu" at bounding box center [389, 33] width 10 height 9
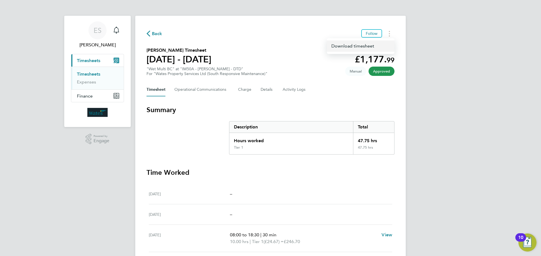
click at [374, 46] on link "Download timesheet" at bounding box center [361, 46] width 68 height 11
click at [388, 34] on button "Timesheets Menu" at bounding box center [389, 33] width 10 height 9
click at [373, 46] on link "Download timesheet" at bounding box center [361, 46] width 68 height 11
